Goal: Check status: Check status

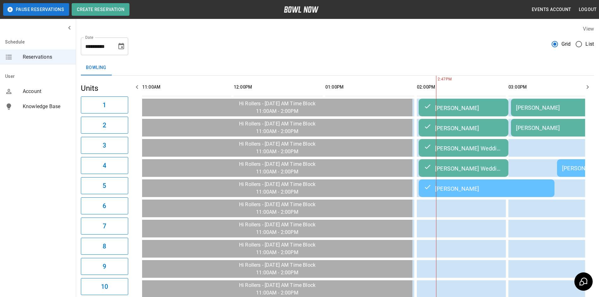
scroll to position [0, 275]
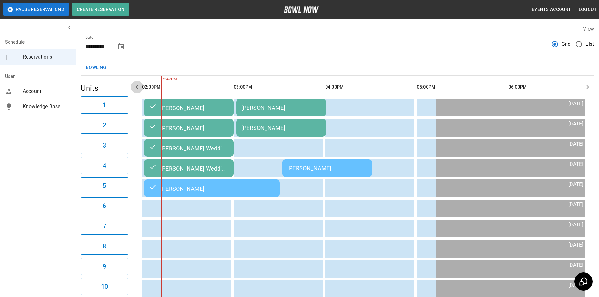
click at [134, 91] on button "button" at bounding box center [137, 87] width 13 height 13
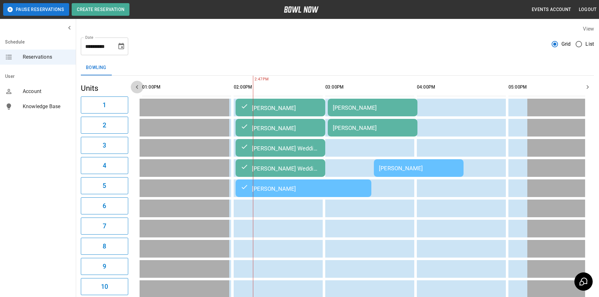
click at [134, 91] on icon "button" at bounding box center [137, 87] width 8 height 8
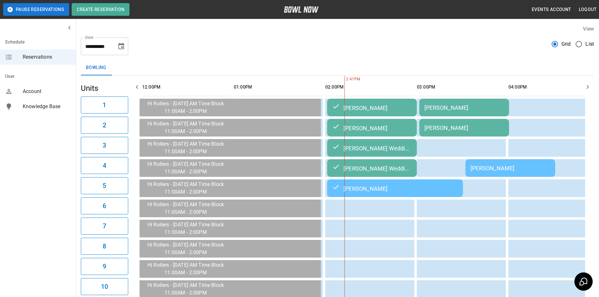
click at [134, 91] on icon "button" at bounding box center [137, 87] width 8 height 8
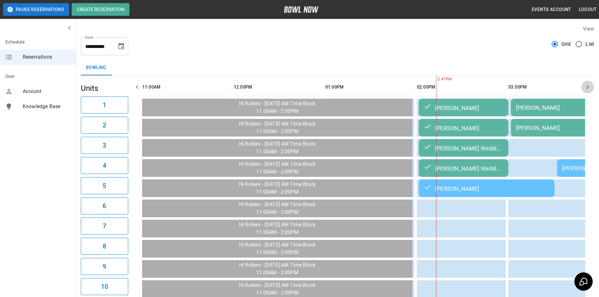
click at [591, 87] on button "button" at bounding box center [587, 87] width 13 height 13
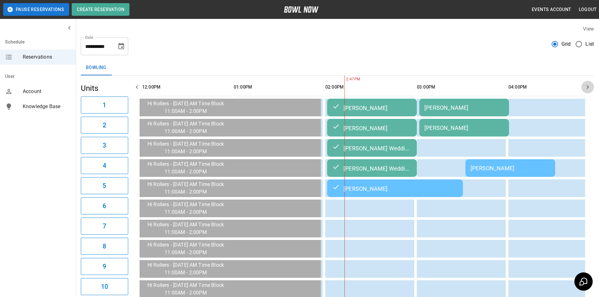
click at [589, 87] on icon "button" at bounding box center [588, 87] width 8 height 8
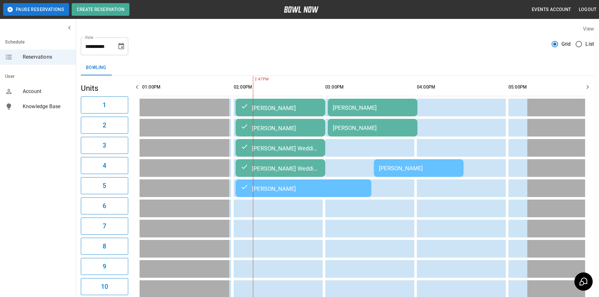
click at [587, 87] on icon "button" at bounding box center [588, 87] width 8 height 8
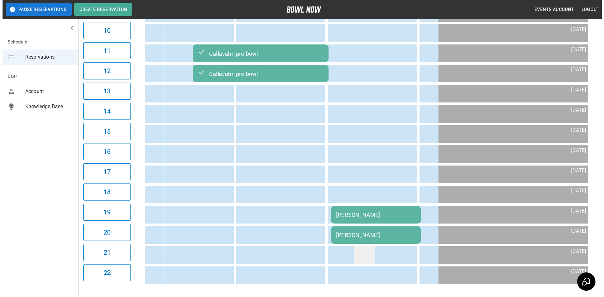
scroll to position [290, 0]
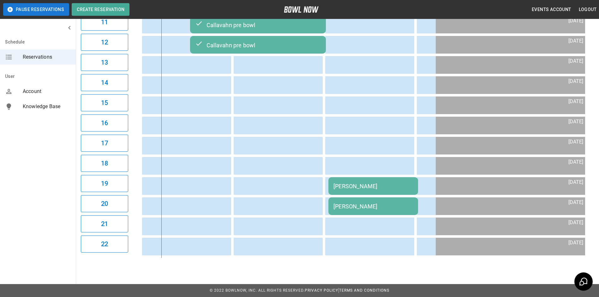
click at [392, 183] on div "[PERSON_NAME]" at bounding box center [374, 186] width 80 height 7
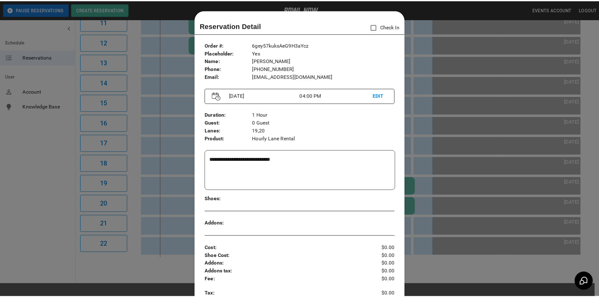
scroll to position [10, 0]
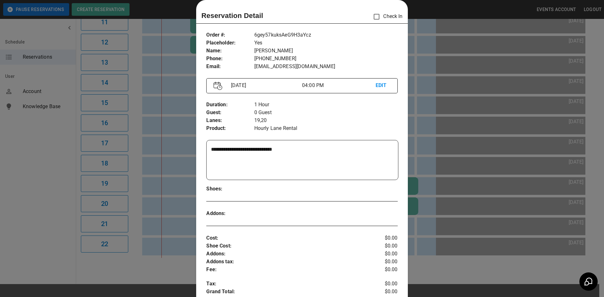
click at [174, 133] on div at bounding box center [302, 148] width 604 height 297
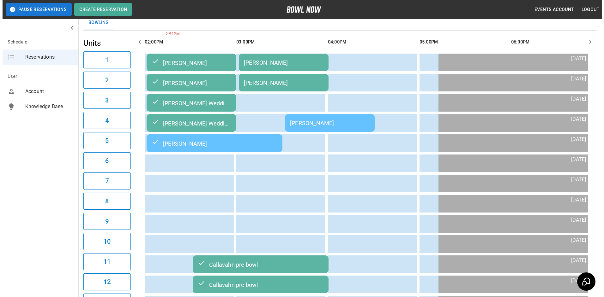
scroll to position [0, 0]
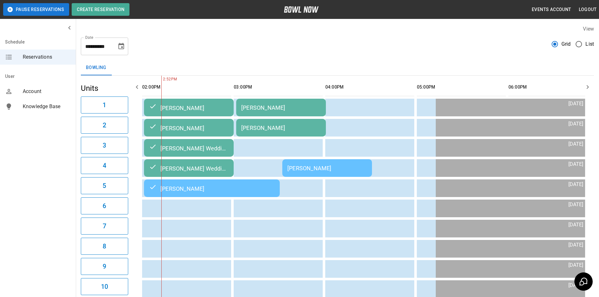
click at [265, 104] on td "[PERSON_NAME]" at bounding box center [281, 108] width 90 height 18
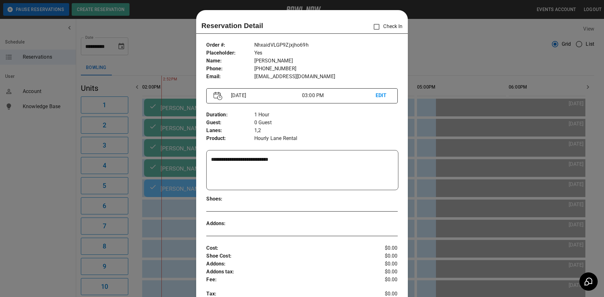
scroll to position [10, 0]
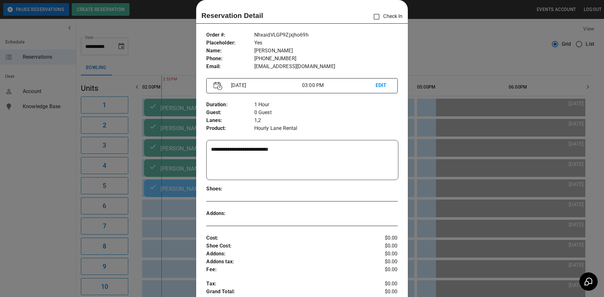
click at [518, 142] on div at bounding box center [302, 148] width 604 height 297
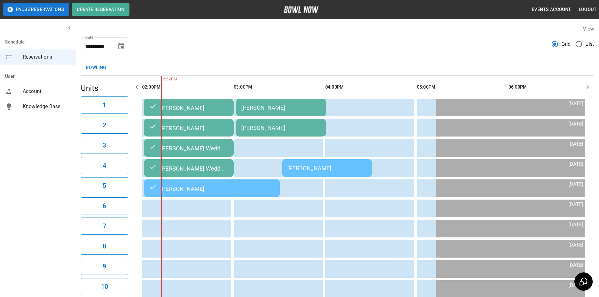
click at [331, 163] on td "[PERSON_NAME]" at bounding box center [327, 168] width 90 height 18
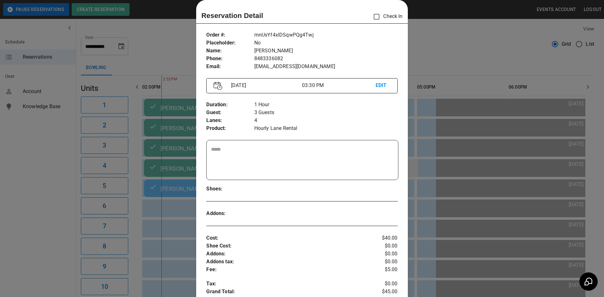
drag, startPoint x: 410, startPoint y: 182, endPoint x: 415, endPoint y: 173, distance: 10.1
click at [410, 180] on div at bounding box center [302, 148] width 604 height 297
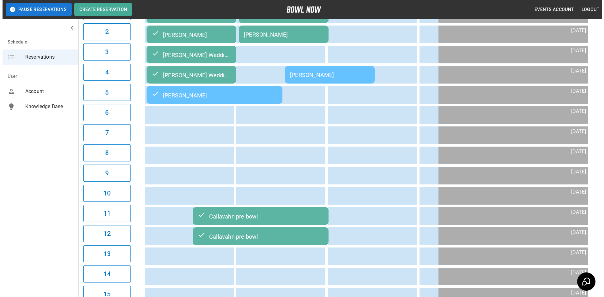
scroll to position [189, 0]
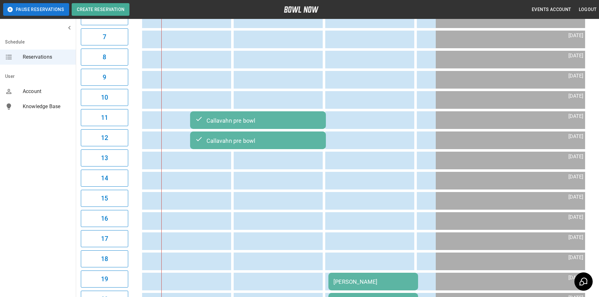
click at [241, 122] on div "Callavahn pre bowl" at bounding box center [258, 121] width 126 height 8
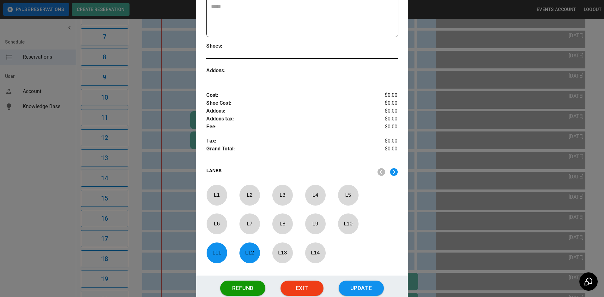
scroll to position [168, 0]
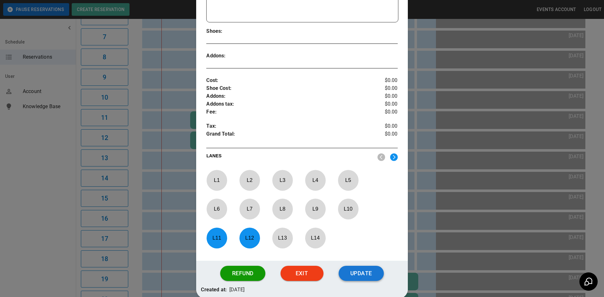
click at [364, 276] on button "Update" at bounding box center [361, 273] width 45 height 15
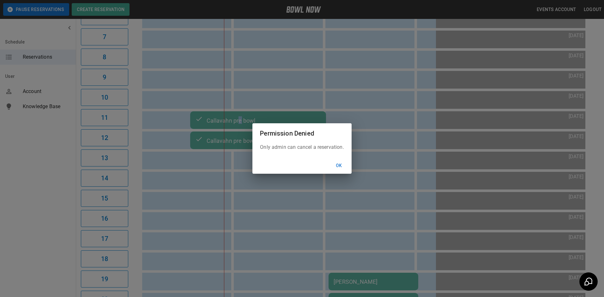
click at [336, 166] on button "Ok" at bounding box center [339, 166] width 20 height 12
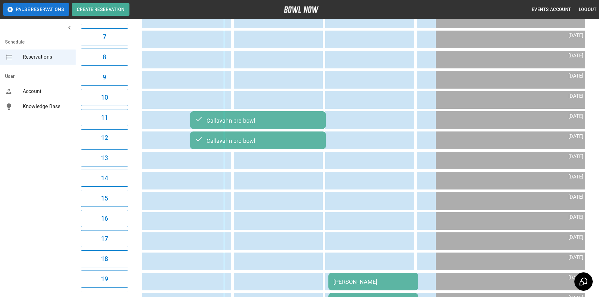
click at [288, 143] on div "Callavahn pre bowl" at bounding box center [258, 141] width 126 height 8
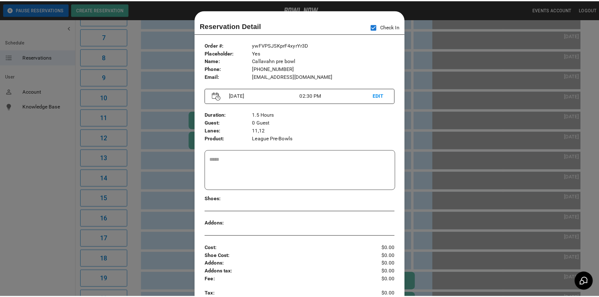
scroll to position [10, 0]
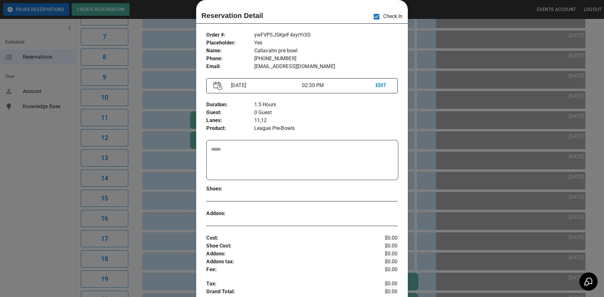
click at [379, 86] on p "EDIT" at bounding box center [383, 86] width 15 height 8
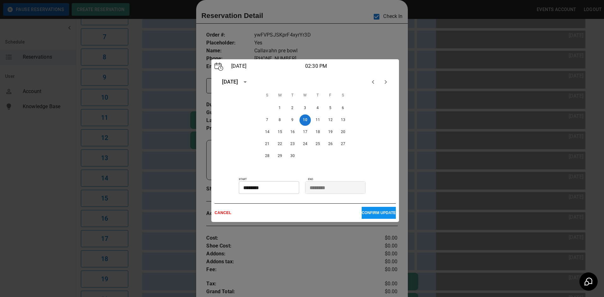
drag, startPoint x: 472, startPoint y: 165, endPoint x: 469, endPoint y: 165, distance: 3.8
click at [472, 165] on div at bounding box center [302, 148] width 604 height 297
drag, startPoint x: 217, startPoint y: 214, endPoint x: 279, endPoint y: 202, distance: 63.4
click at [219, 212] on p "CANCEL" at bounding box center [287, 213] width 147 height 4
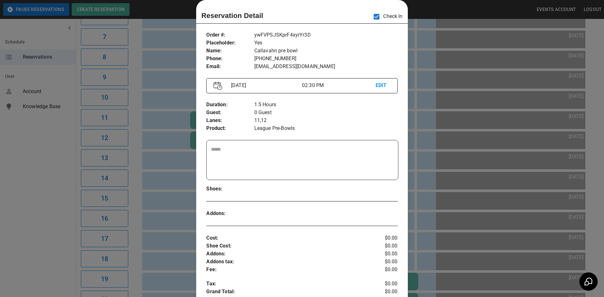
click at [433, 178] on div at bounding box center [302, 148] width 604 height 297
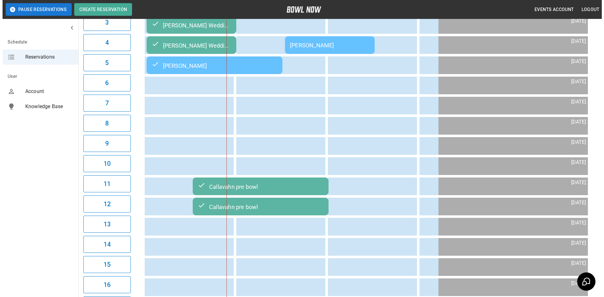
scroll to position [63, 0]
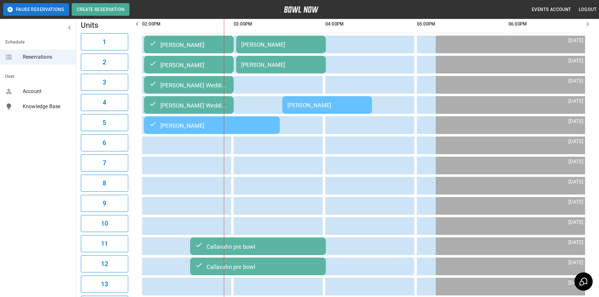
click at [264, 48] on div "[PERSON_NAME]" at bounding box center [281, 44] width 80 height 7
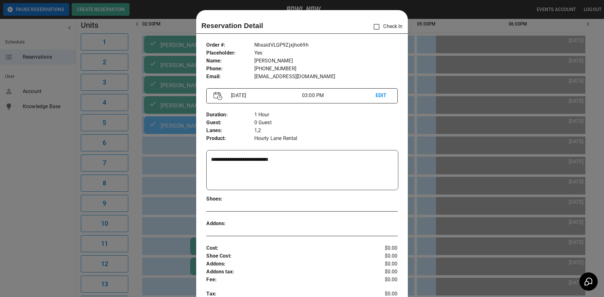
scroll to position [10, 0]
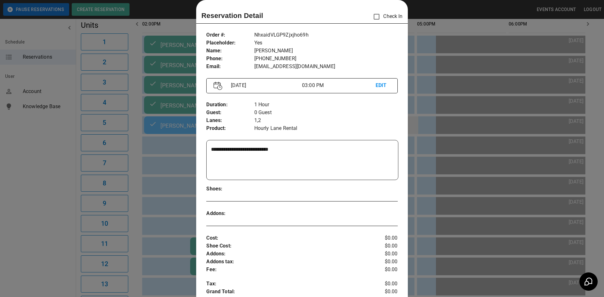
drag, startPoint x: 424, startPoint y: 115, endPoint x: 410, endPoint y: 132, distance: 22.0
click at [424, 117] on div at bounding box center [302, 148] width 604 height 297
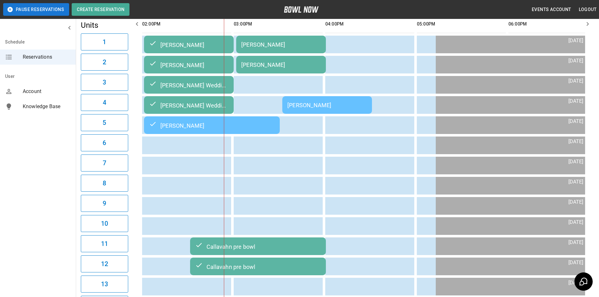
click at [331, 107] on div "[PERSON_NAME]" at bounding box center [327, 105] width 80 height 7
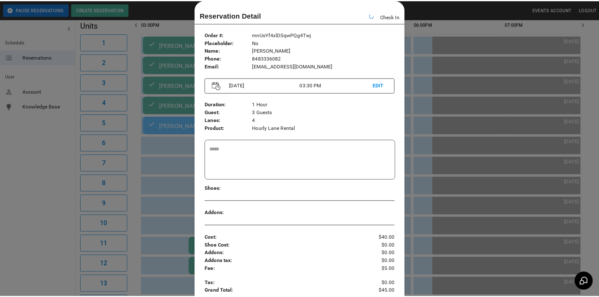
scroll to position [0, 366]
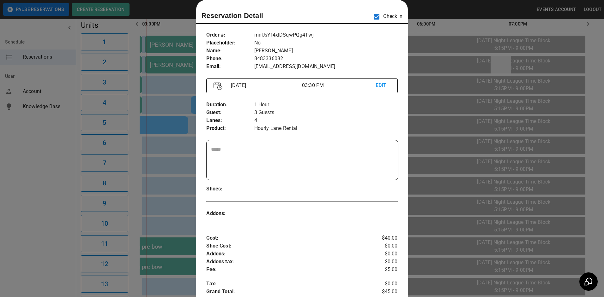
drag, startPoint x: 503, startPoint y: 65, endPoint x: 495, endPoint y: 59, distance: 9.3
click at [502, 63] on div at bounding box center [302, 148] width 604 height 297
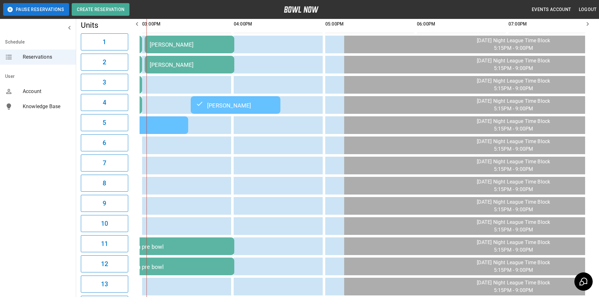
click at [138, 25] on icon "button" at bounding box center [137, 24] width 8 height 8
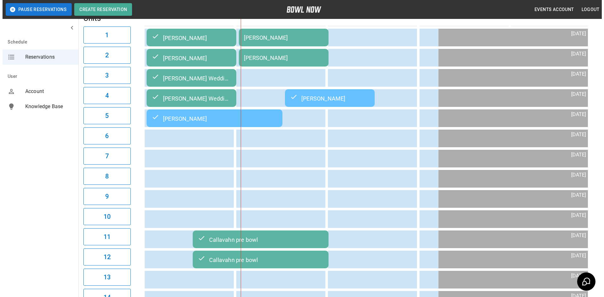
scroll to position [69, 0]
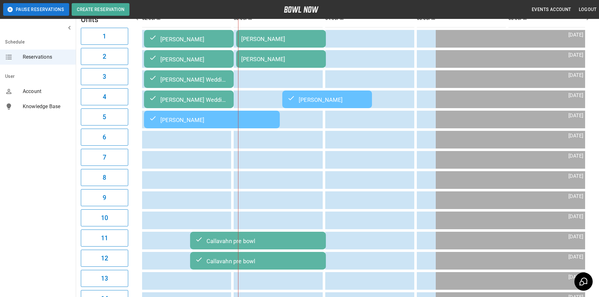
click at [260, 55] on td "[PERSON_NAME]" at bounding box center [281, 59] width 90 height 18
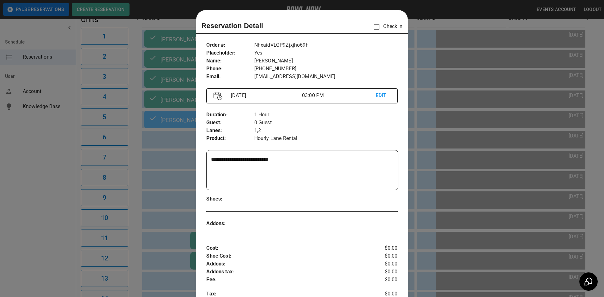
scroll to position [10, 0]
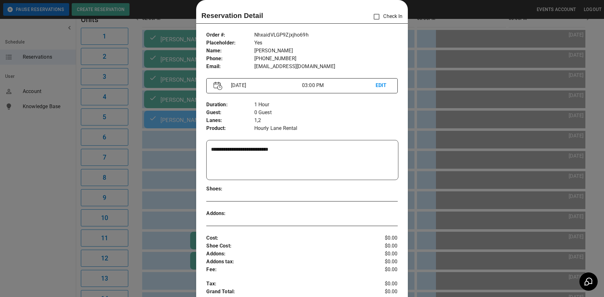
click at [425, 121] on div at bounding box center [302, 148] width 604 height 297
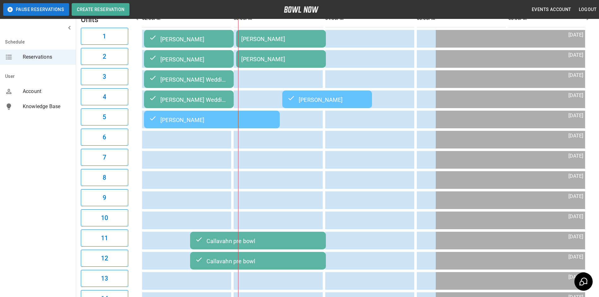
click at [297, 41] on div "[PERSON_NAME]" at bounding box center [281, 39] width 80 height 7
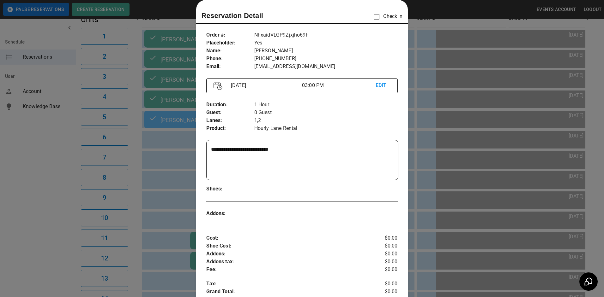
click at [430, 100] on div at bounding box center [302, 148] width 604 height 297
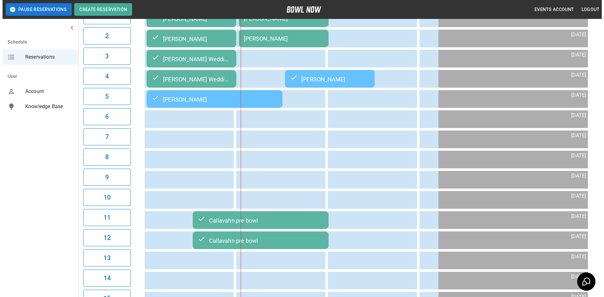
scroll to position [100, 0]
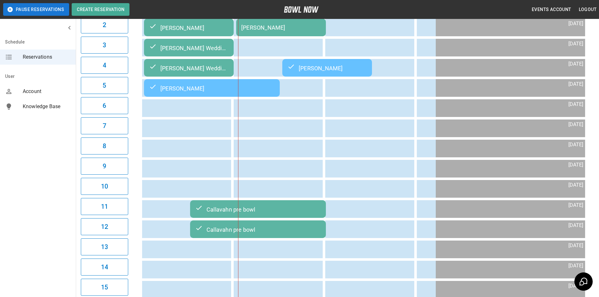
click at [271, 30] on div "[PERSON_NAME]" at bounding box center [281, 27] width 80 height 7
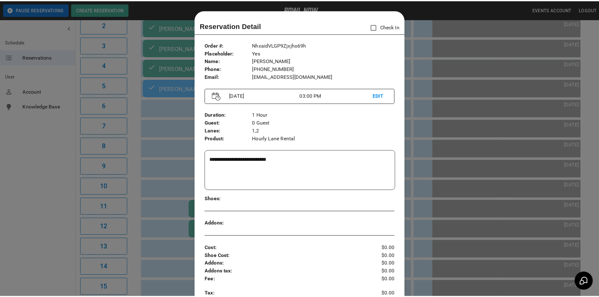
scroll to position [10, 0]
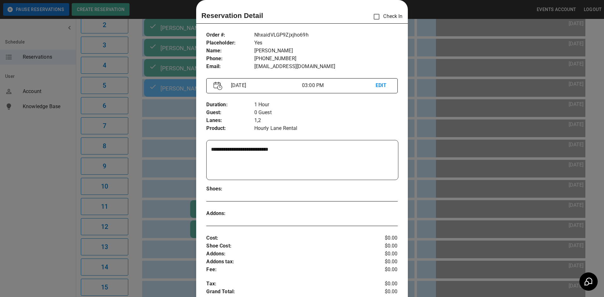
click at [442, 95] on div at bounding box center [302, 148] width 604 height 297
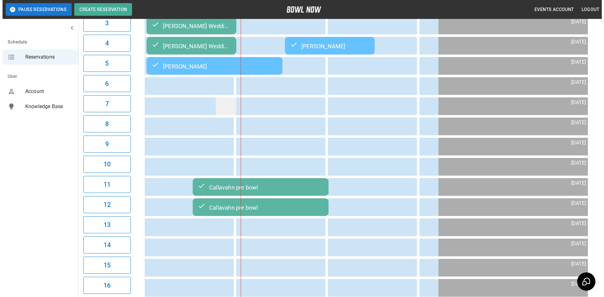
scroll to position [290, 0]
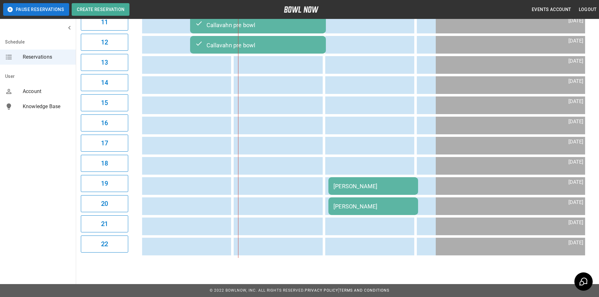
click at [364, 183] on div "[PERSON_NAME]" at bounding box center [374, 186] width 80 height 7
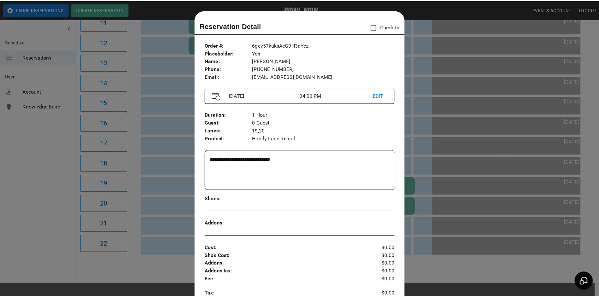
scroll to position [10, 0]
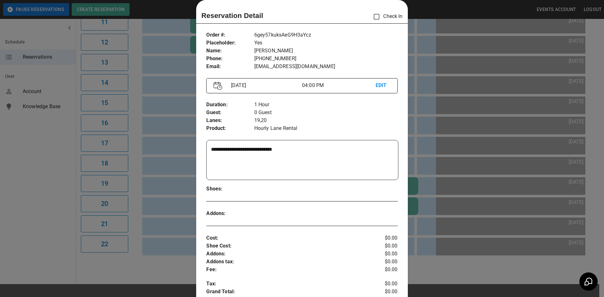
drag, startPoint x: 427, startPoint y: 97, endPoint x: 318, endPoint y: 100, distance: 109.0
click at [427, 99] on div at bounding box center [302, 148] width 604 height 297
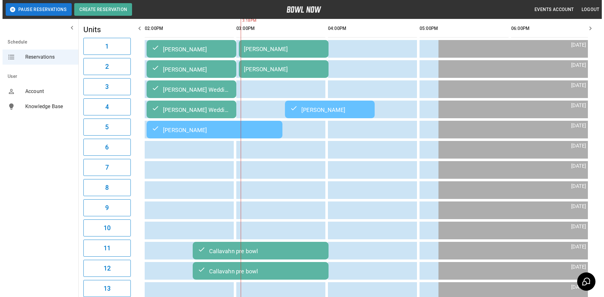
scroll to position [69, 0]
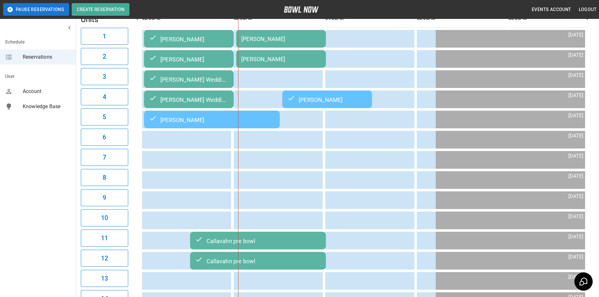
click at [257, 38] on div "[PERSON_NAME]" at bounding box center [281, 39] width 80 height 7
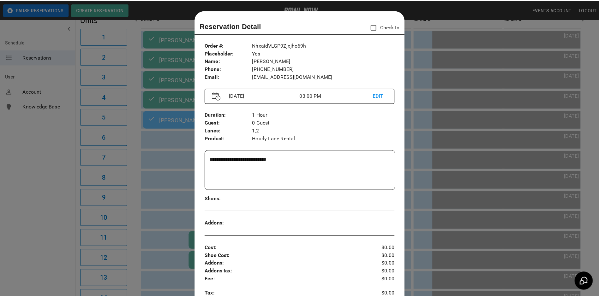
scroll to position [10, 0]
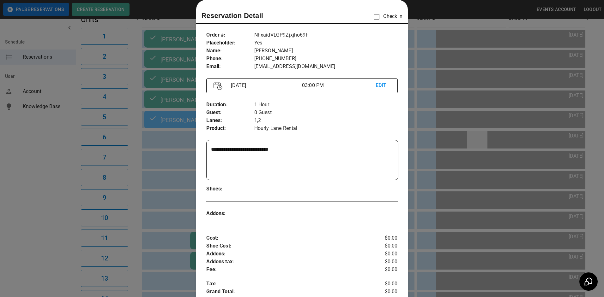
click at [472, 137] on div at bounding box center [302, 148] width 604 height 297
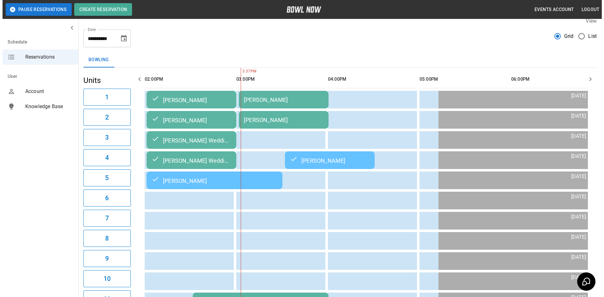
scroll to position [6, 0]
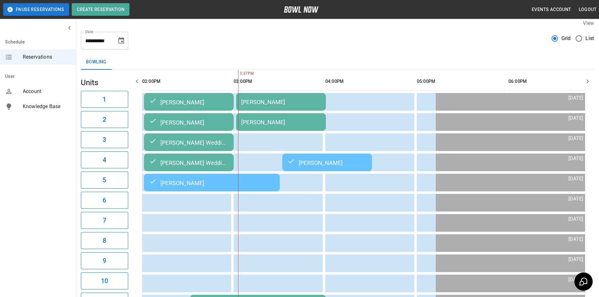
click at [299, 96] on td "[PERSON_NAME]" at bounding box center [281, 102] width 90 height 18
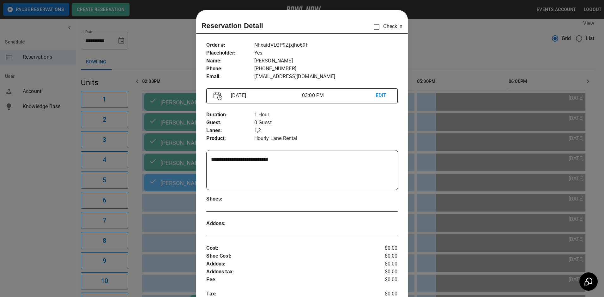
scroll to position [10, 0]
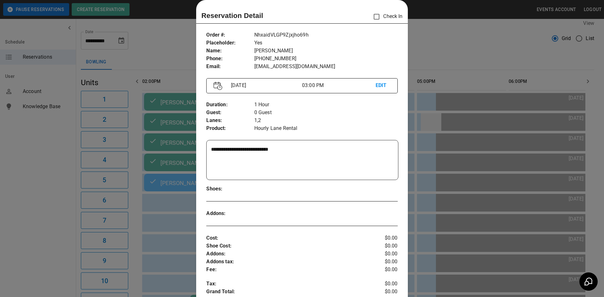
drag, startPoint x: 426, startPoint y: 119, endPoint x: 434, endPoint y: 123, distance: 9.5
click at [436, 123] on div at bounding box center [302, 148] width 604 height 297
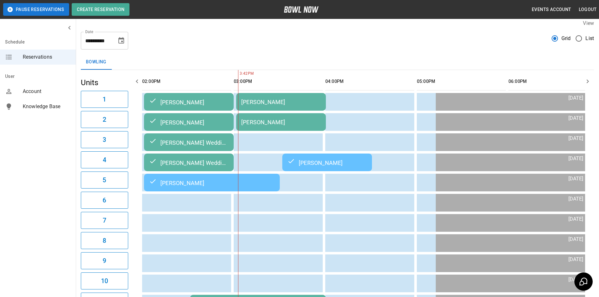
click at [293, 100] on div "[PERSON_NAME]" at bounding box center [281, 102] width 80 height 7
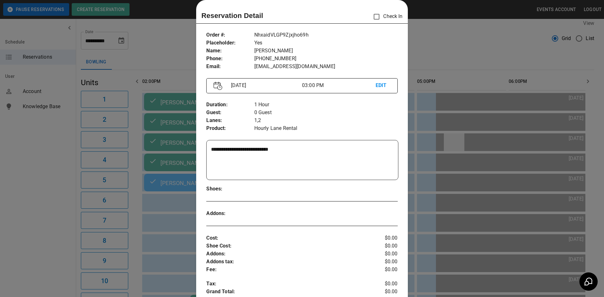
drag, startPoint x: 473, startPoint y: 114, endPoint x: 455, endPoint y: 141, distance: 32.2
click at [472, 115] on div at bounding box center [302, 148] width 604 height 297
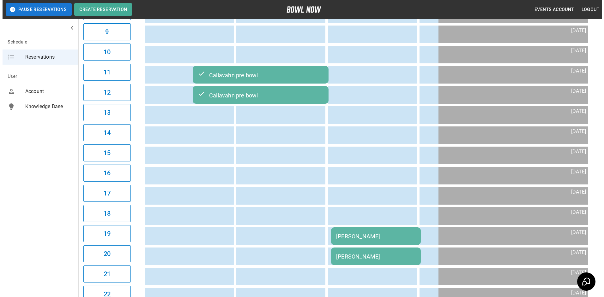
scroll to position [290, 0]
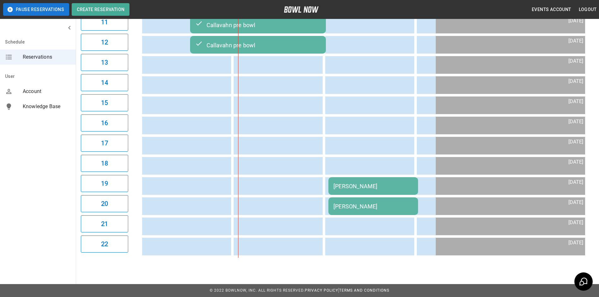
click at [370, 187] on div "[PERSON_NAME]" at bounding box center [374, 186] width 80 height 7
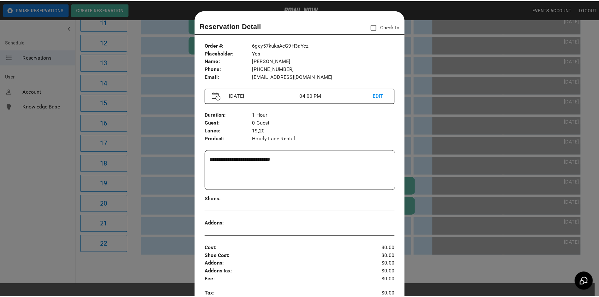
scroll to position [10, 0]
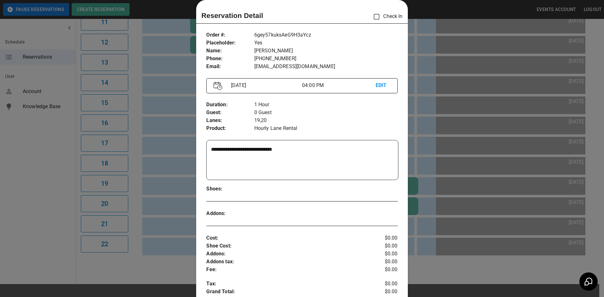
click at [403, 155] on div "**********" at bounding box center [301, 222] width 211 height 393
click at [420, 155] on div at bounding box center [302, 148] width 604 height 297
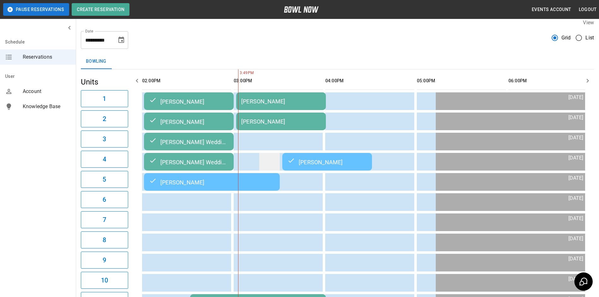
scroll to position [6, 0]
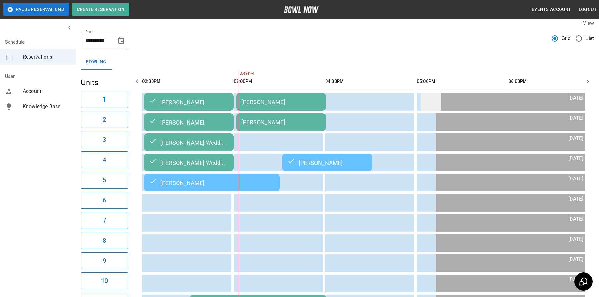
click at [424, 95] on td "sticky table" at bounding box center [431, 102] width 21 height 18
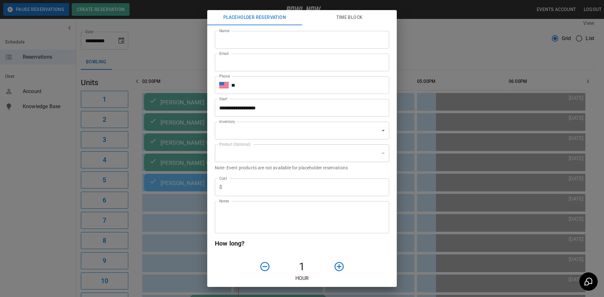
type input "**********"
click at [452, 98] on div "**********" at bounding box center [302, 148] width 604 height 297
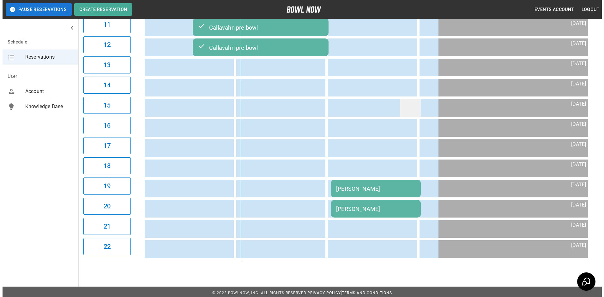
scroll to position [290, 0]
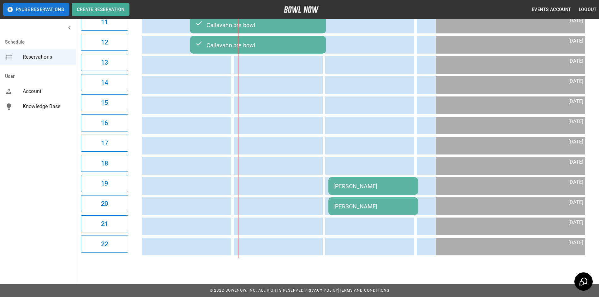
click at [386, 183] on div "[PERSON_NAME]" at bounding box center [374, 186] width 80 height 7
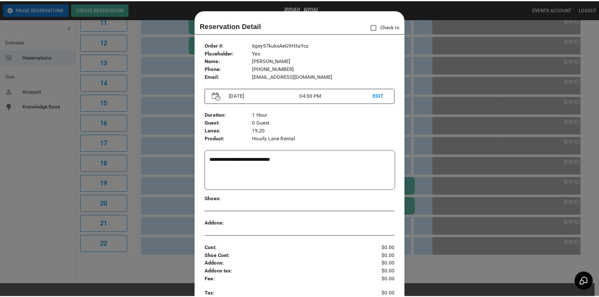
scroll to position [10, 0]
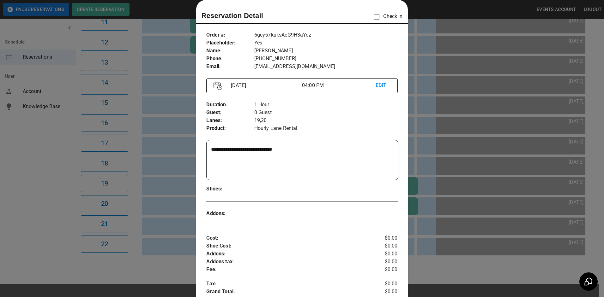
click at [423, 87] on div at bounding box center [302, 148] width 604 height 297
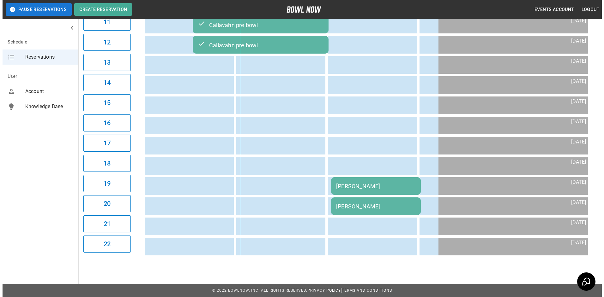
scroll to position [290, 0]
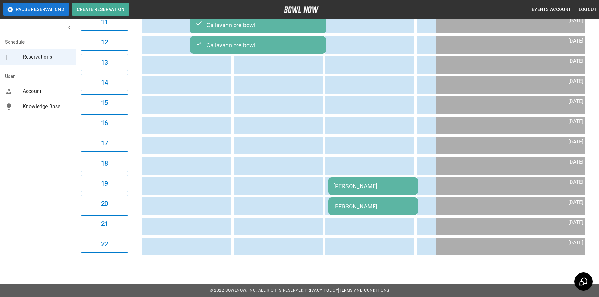
click at [367, 180] on td "[PERSON_NAME]" at bounding box center [373, 186] width 90 height 18
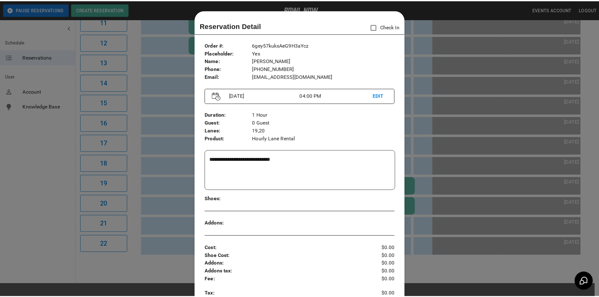
scroll to position [10, 0]
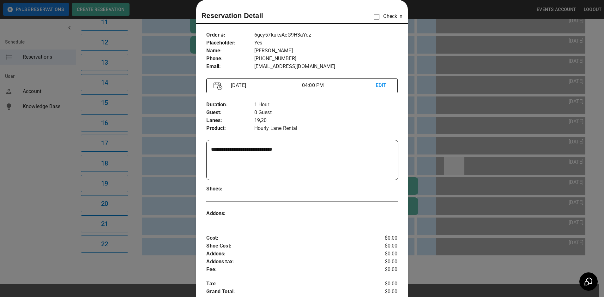
drag, startPoint x: 456, startPoint y: 164, endPoint x: 460, endPoint y: 164, distance: 3.8
click at [460, 164] on div at bounding box center [302, 148] width 604 height 297
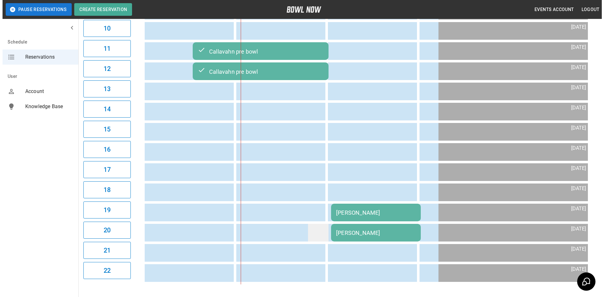
scroll to position [258, 0]
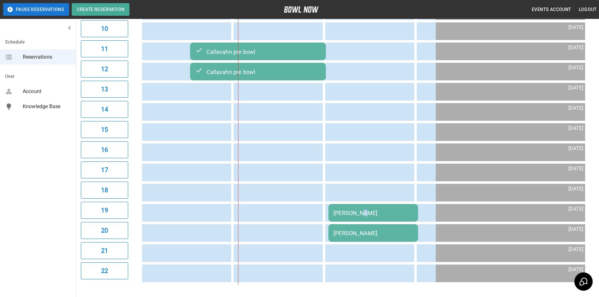
drag, startPoint x: 364, startPoint y: 209, endPoint x: 359, endPoint y: 206, distance: 6.4
click at [359, 206] on table "[PERSON_NAME] [PERSON_NAME] [PERSON_NAME] [PERSON_NAME] Wedding Pre bowl [PERSO…" at bounding box center [327, 51] width 925 height 468
drag, startPoint x: 359, startPoint y: 206, endPoint x: 340, endPoint y: 231, distance: 31.0
click at [340, 231] on td "[PERSON_NAME]" at bounding box center [373, 234] width 90 height 18
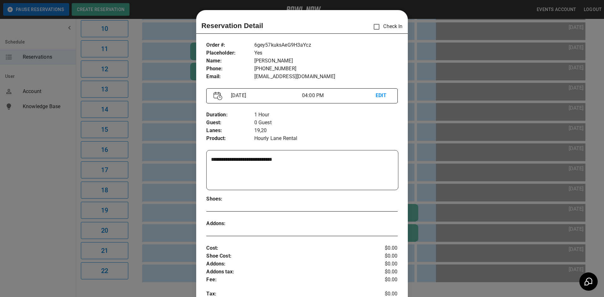
scroll to position [10, 0]
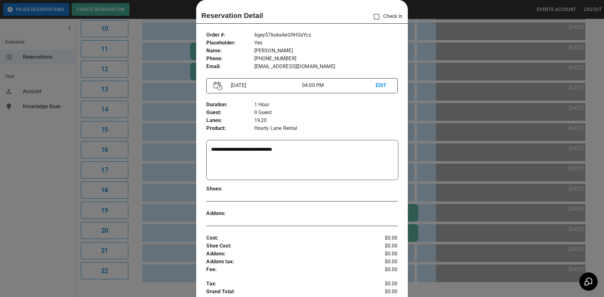
drag, startPoint x: 431, startPoint y: 205, endPoint x: 425, endPoint y: 204, distance: 6.4
click at [431, 206] on div at bounding box center [302, 148] width 604 height 297
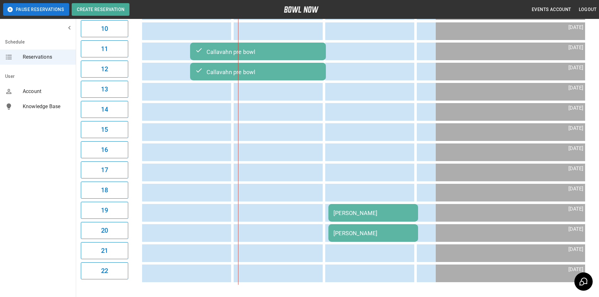
click at [363, 217] on div "[PERSON_NAME]" at bounding box center [374, 213] width 80 height 7
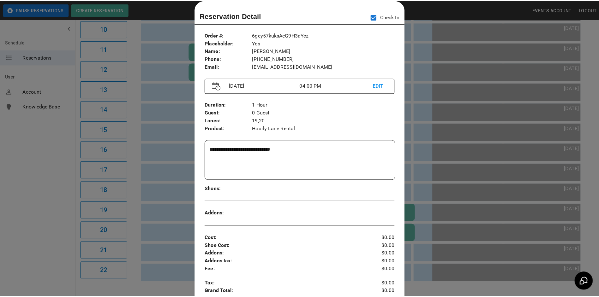
scroll to position [0, 458]
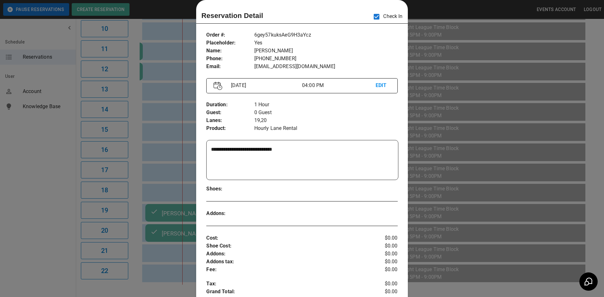
click at [422, 67] on div at bounding box center [302, 148] width 604 height 297
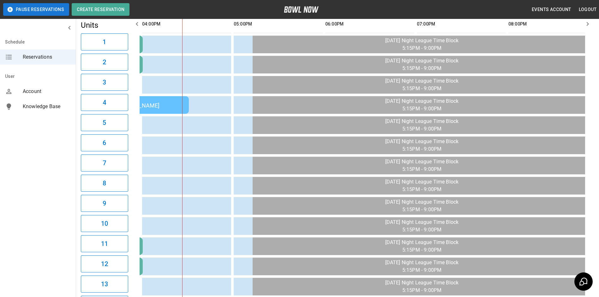
scroll to position [0, 0]
